Goal: Task Accomplishment & Management: Use online tool/utility

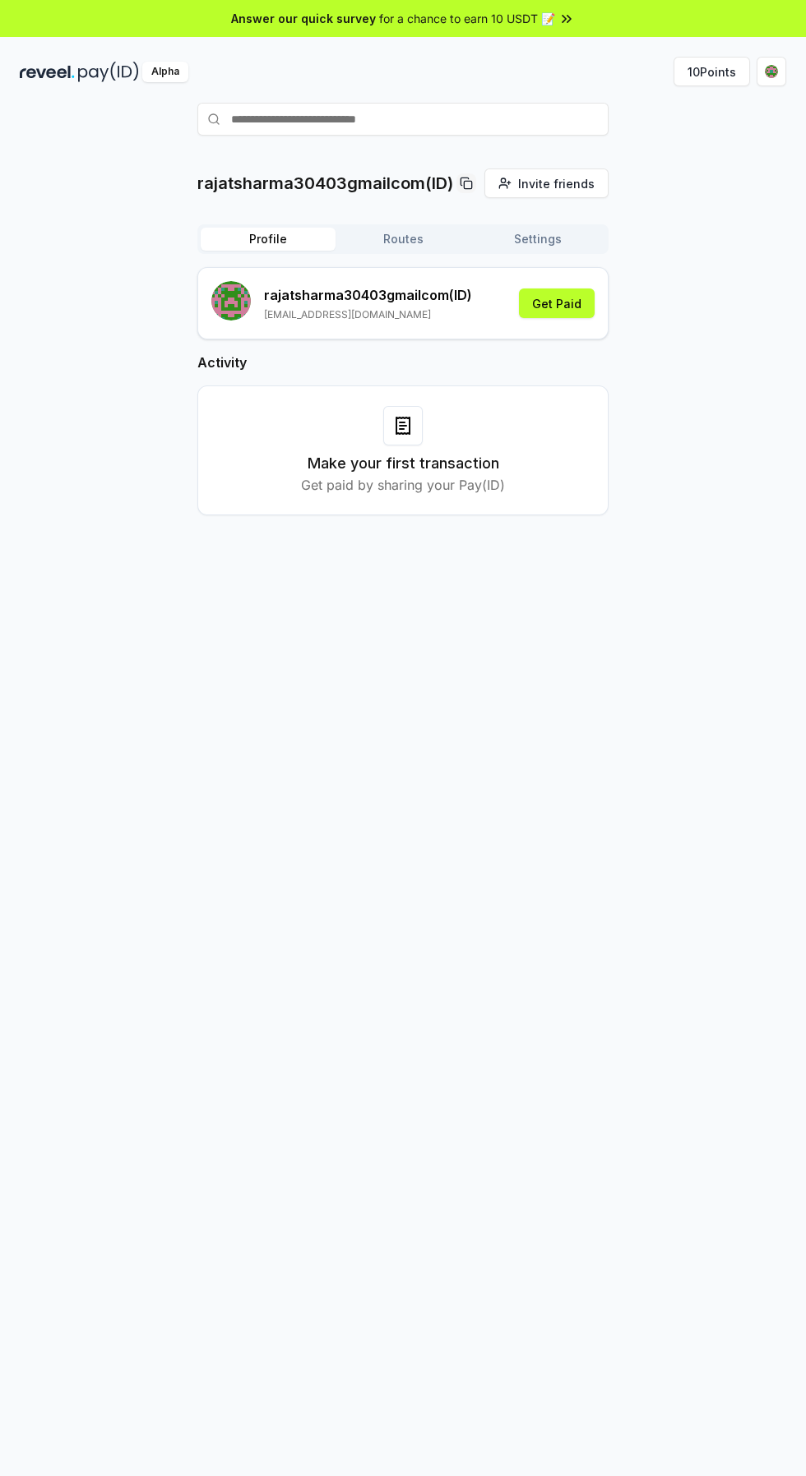
click at [692, 72] on button "10 Points" at bounding box center [711, 72] width 76 height 30
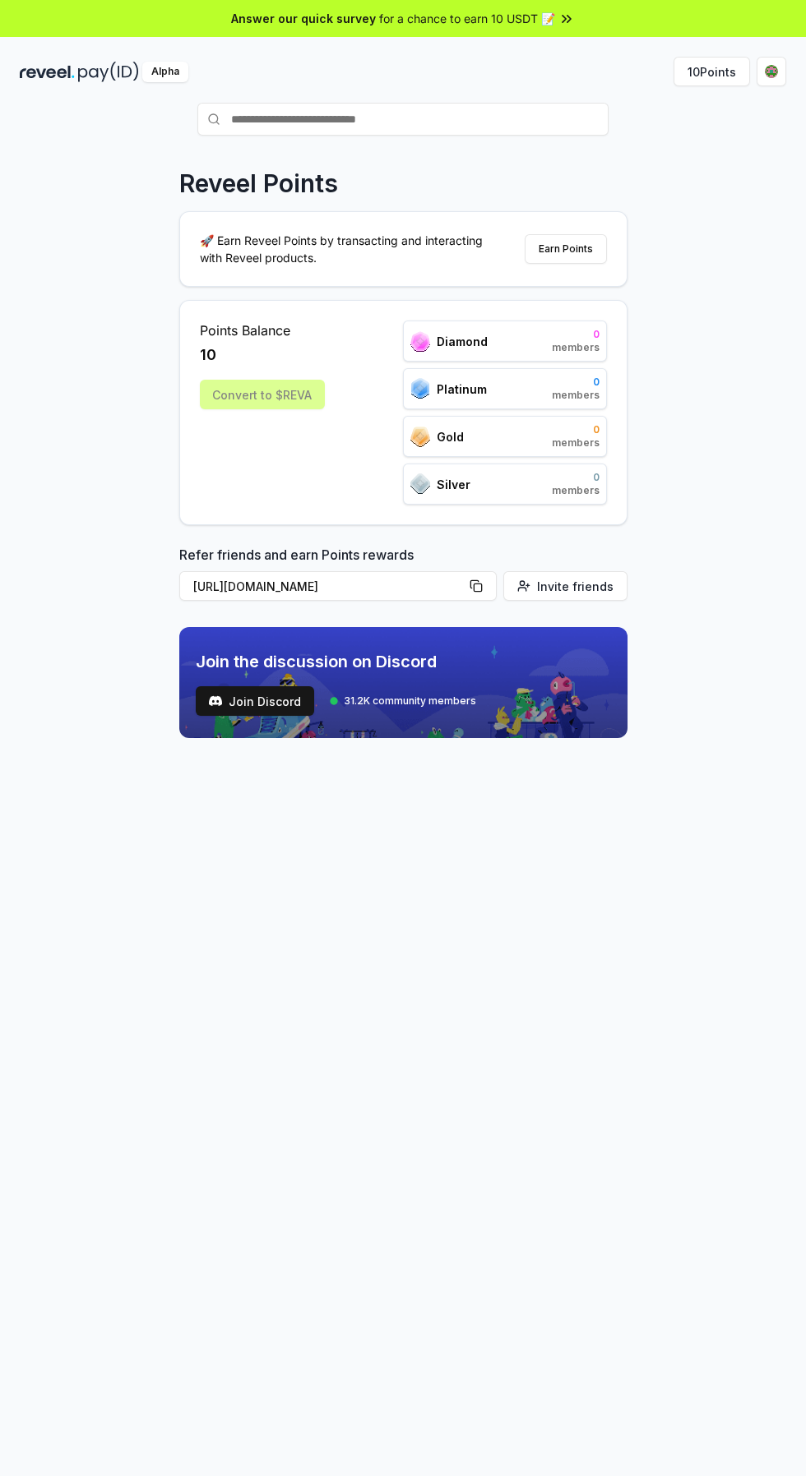
click at [291, 383] on div "Convert to $REVA" at bounding box center [262, 395] width 125 height 30
click at [270, 389] on div "Convert to $REVA" at bounding box center [262, 395] width 125 height 30
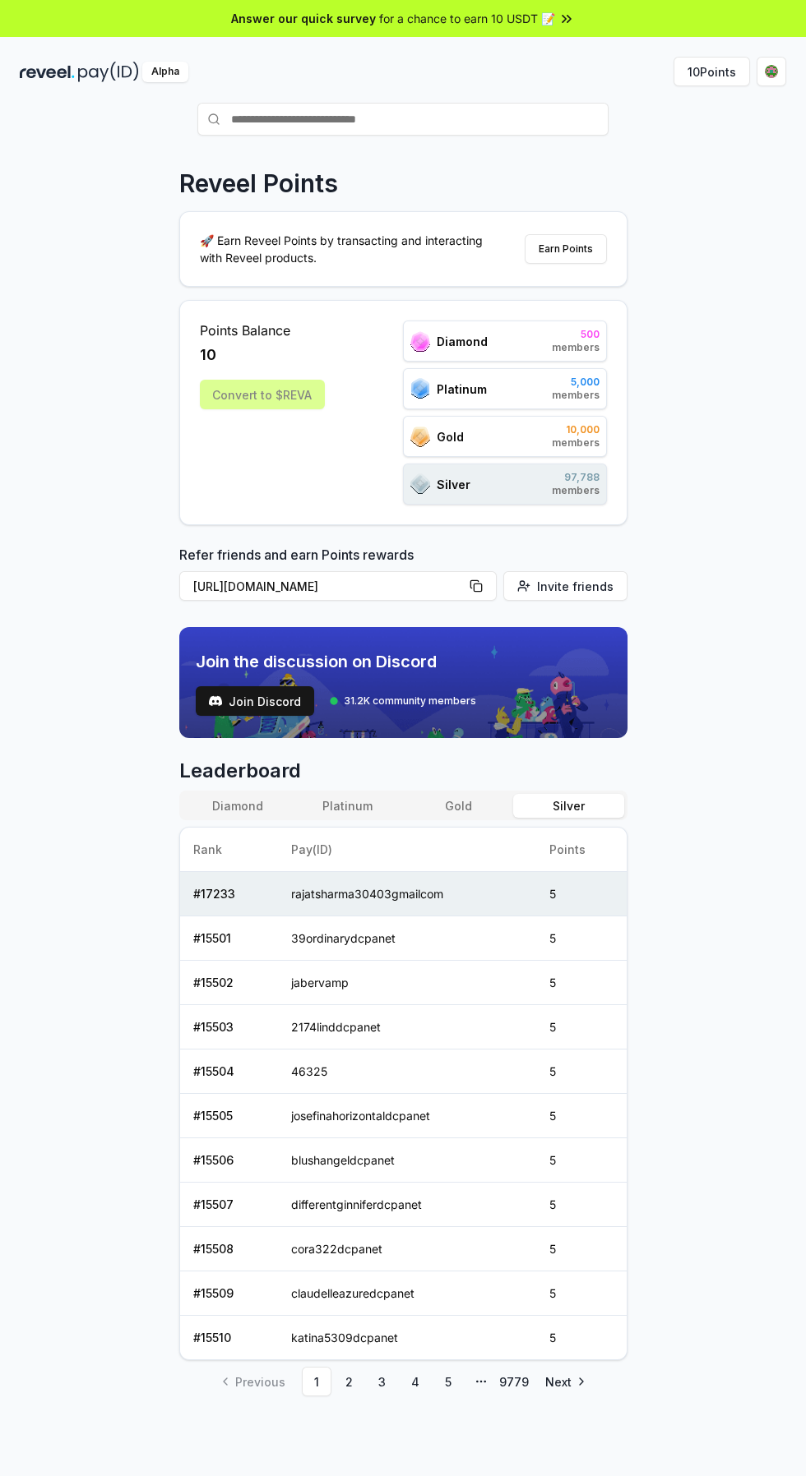
click at [282, 405] on div "Convert to $REVA" at bounding box center [262, 395] width 125 height 30
click at [458, 806] on button "Gold" at bounding box center [458, 806] width 110 height 24
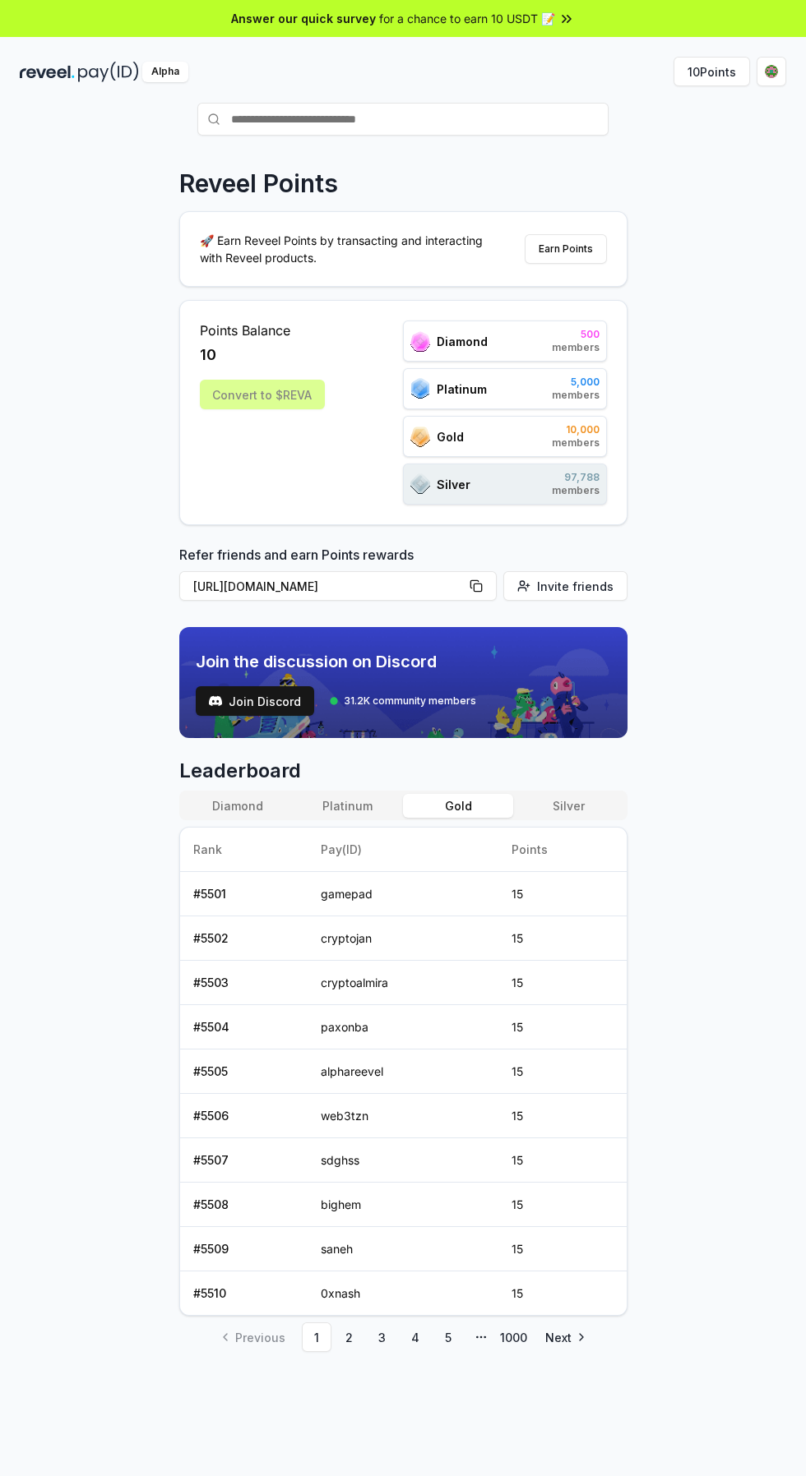
click at [580, 800] on button "Silver" at bounding box center [568, 806] width 110 height 24
